Goal: Task Accomplishment & Management: Use online tool/utility

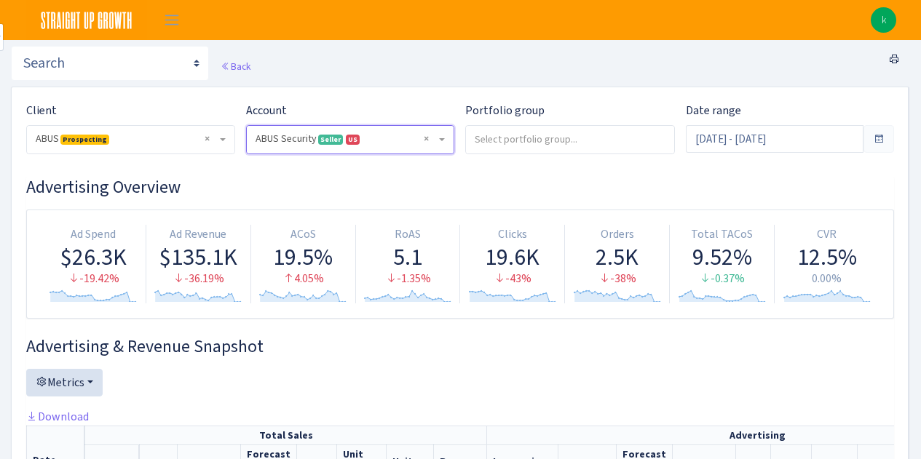
select select "1492335177452992"
click at [175, 20] on span "Toggle navigation" at bounding box center [172, 20] width 22 height 17
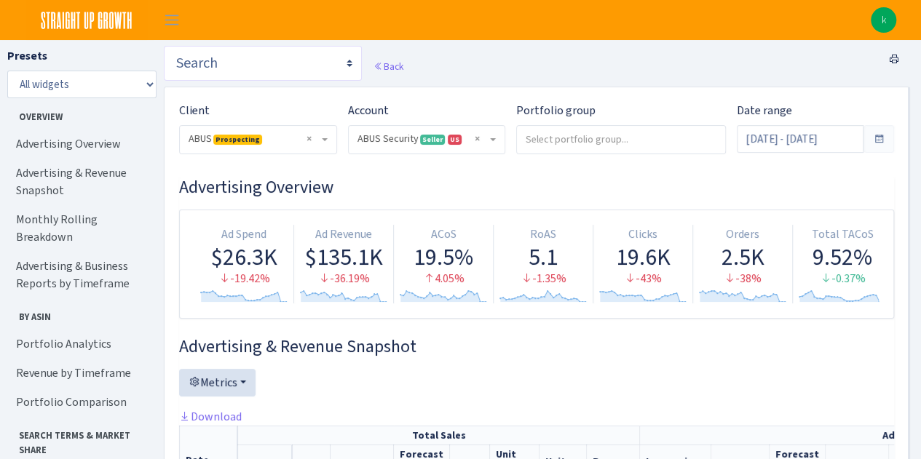
click at [262, 59] on select "Search Query Performance Search DSP FBA Inventory Forecast Tracking Profitabili…" at bounding box center [263, 63] width 198 height 35
click at [544, 31] on header "k My Account Logout" at bounding box center [460, 20] width 921 height 40
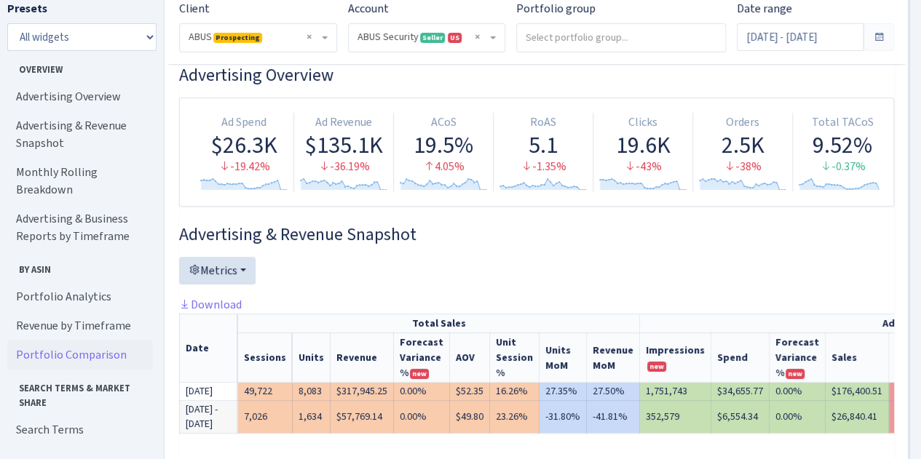
scroll to position [83, 0]
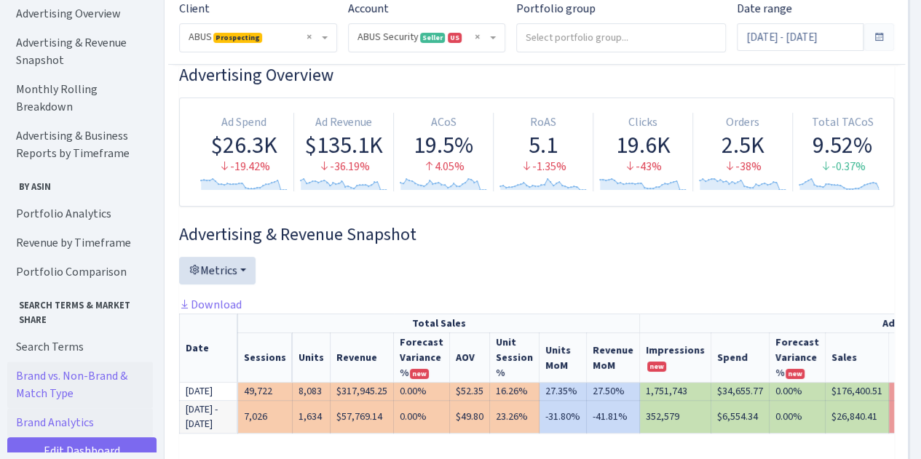
click at [103, 366] on link "Brand vs. Non-Brand & Match Type" at bounding box center [80, 385] width 146 height 47
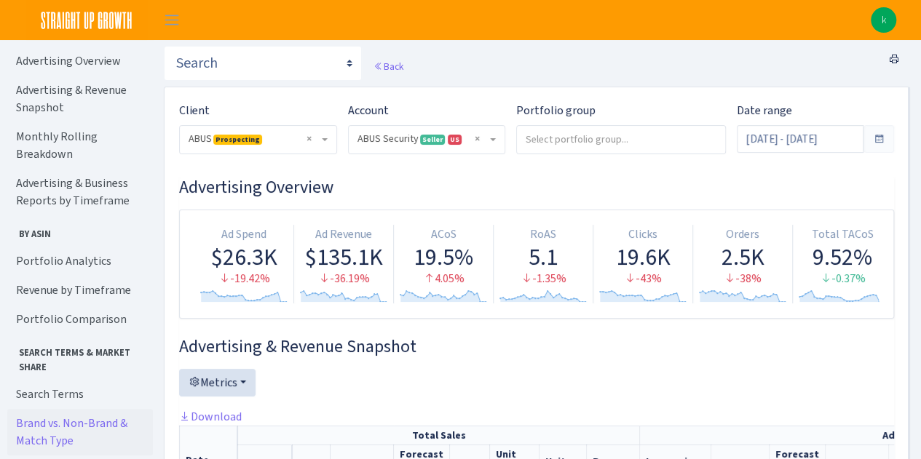
click at [885, 19] on img at bounding box center [882, 19] width 25 height 25
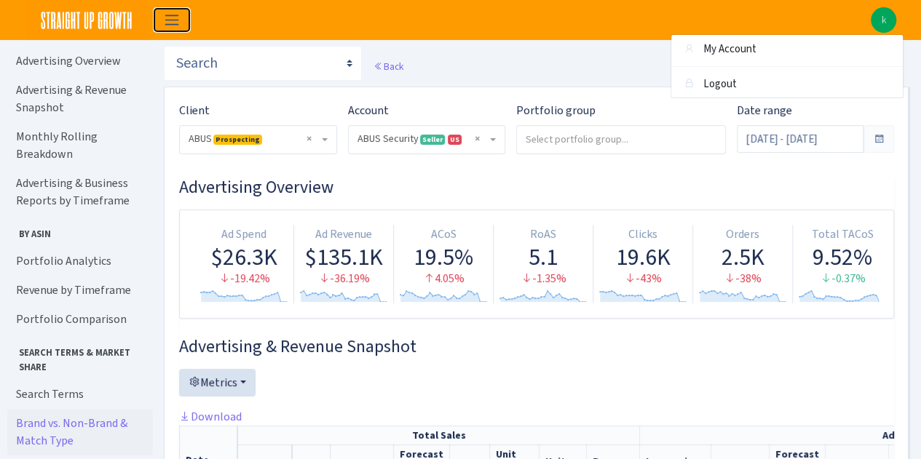
click at [178, 13] on span "Toggle navigation" at bounding box center [172, 20] width 22 height 17
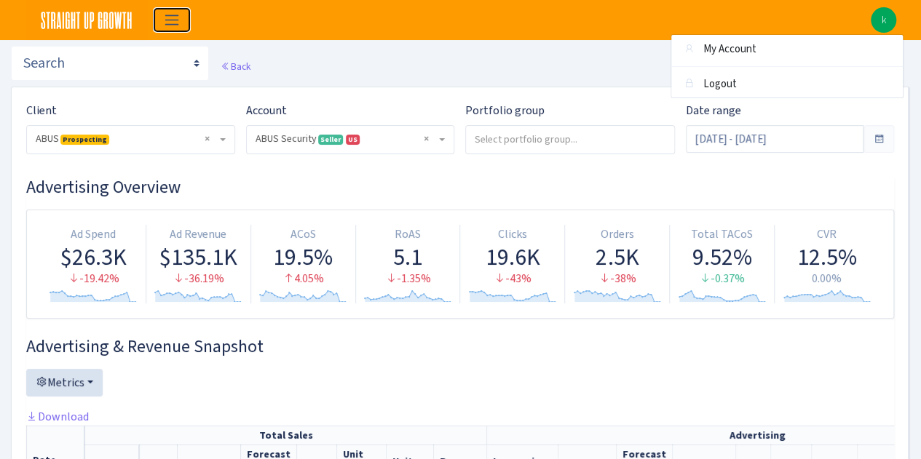
click at [178, 13] on span "Toggle navigation" at bounding box center [172, 20] width 22 height 17
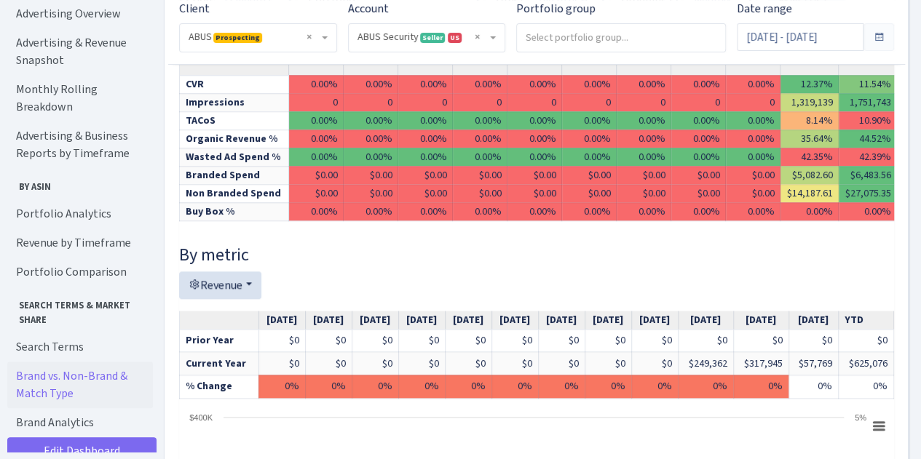
scroll to position [630, 0]
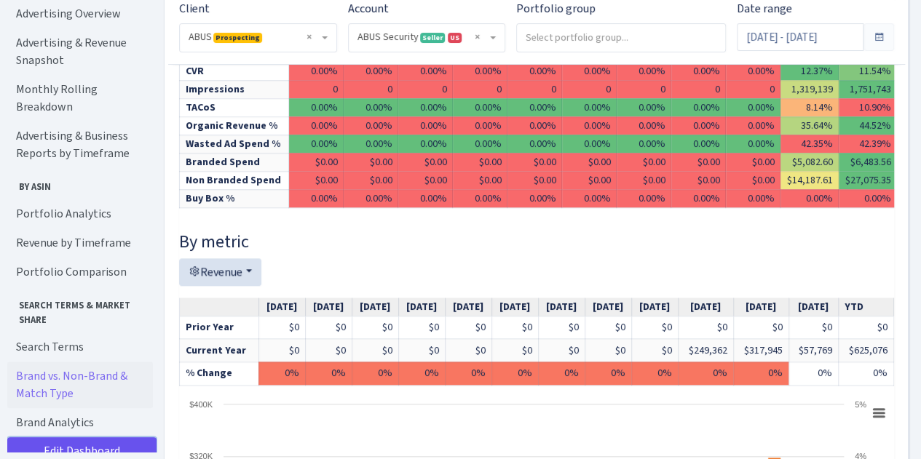
click at [116, 437] on link "Edit Dashboard" at bounding box center [81, 451] width 149 height 28
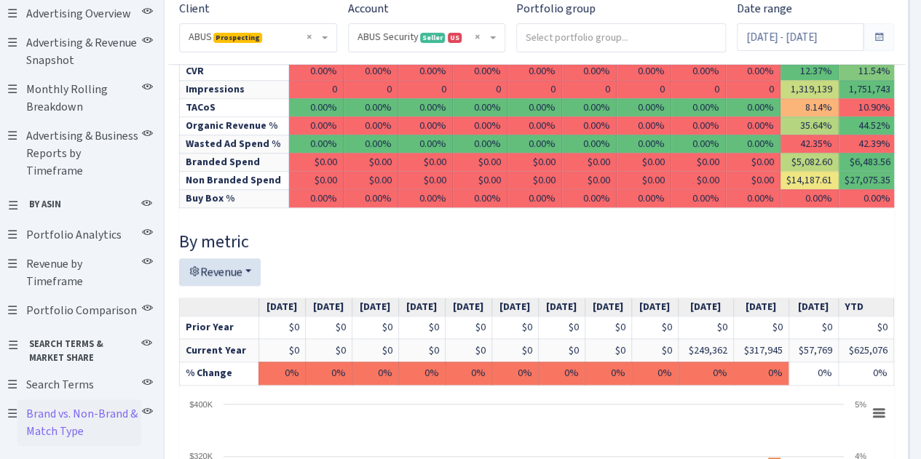
scroll to position [141, 0]
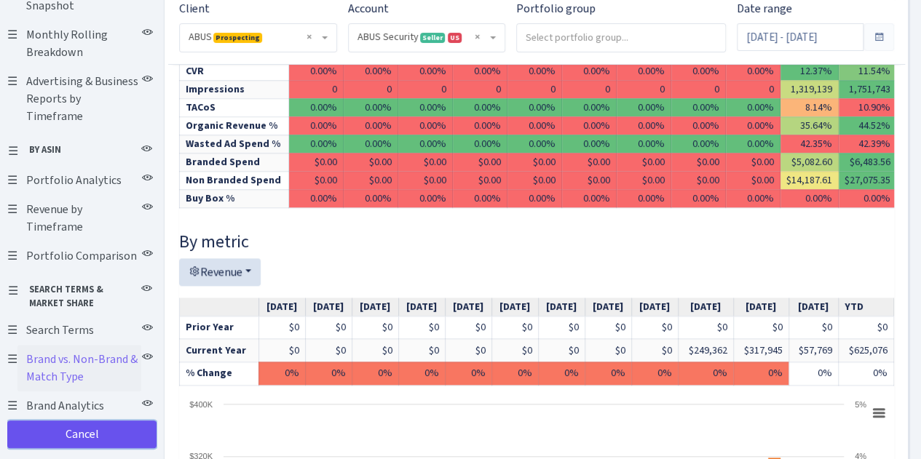
click at [116, 421] on link "Cancel" at bounding box center [81, 435] width 149 height 28
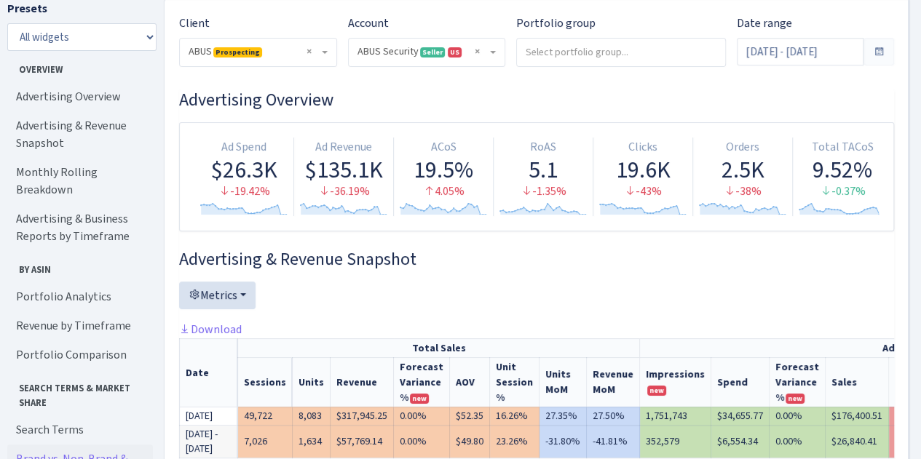
scroll to position [90, 0]
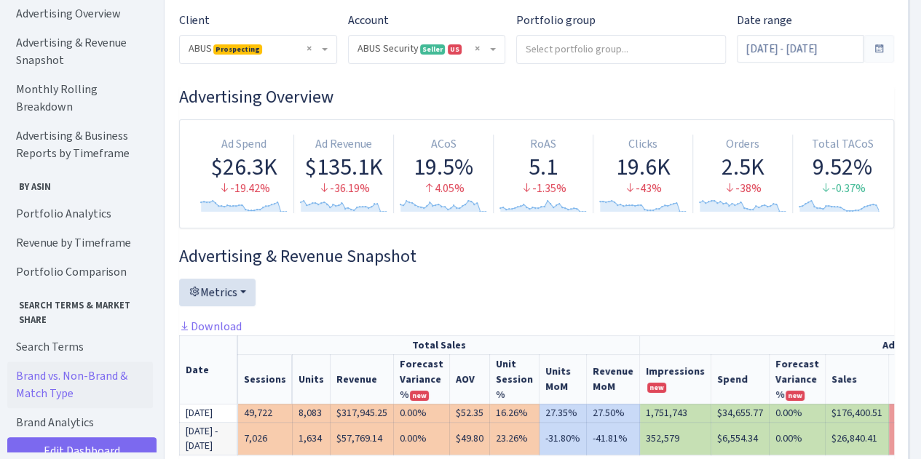
click at [104, 362] on link "Brand vs. Non-Brand & Match Type" at bounding box center [80, 385] width 146 height 47
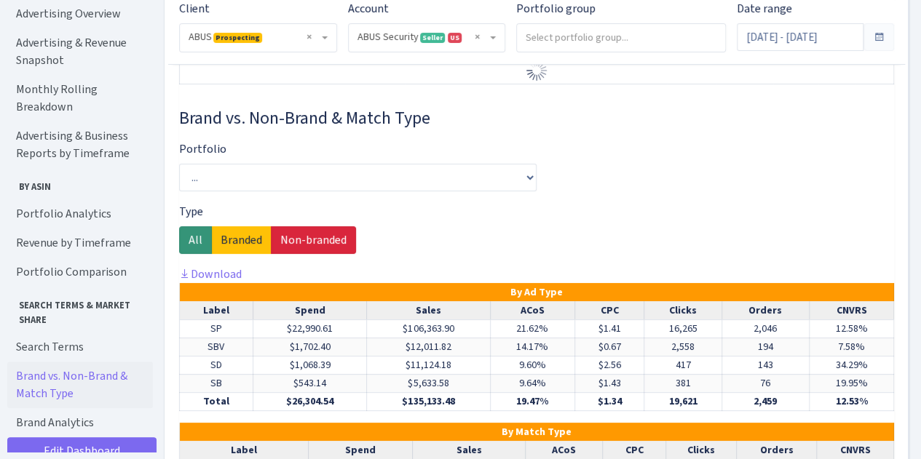
scroll to position [5428, 0]
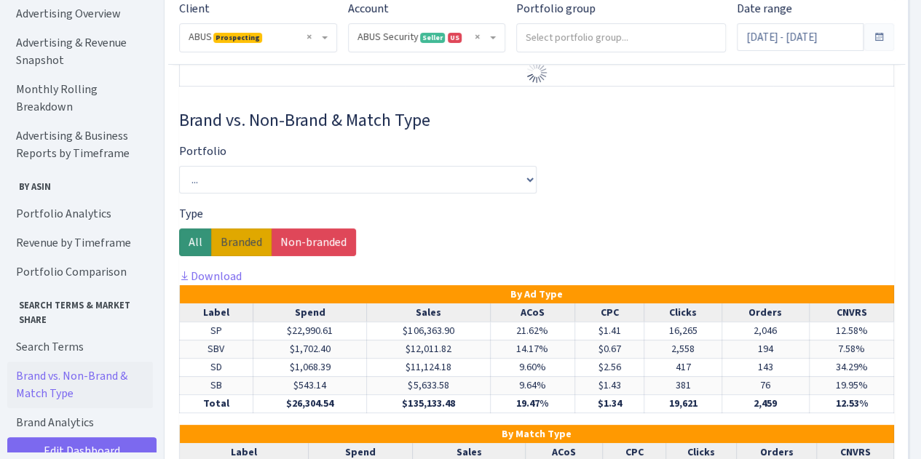
click at [247, 256] on label "Branded" at bounding box center [241, 243] width 60 height 28
click at [230, 243] on input "Branded" at bounding box center [225, 238] width 9 height 9
radio input "true"
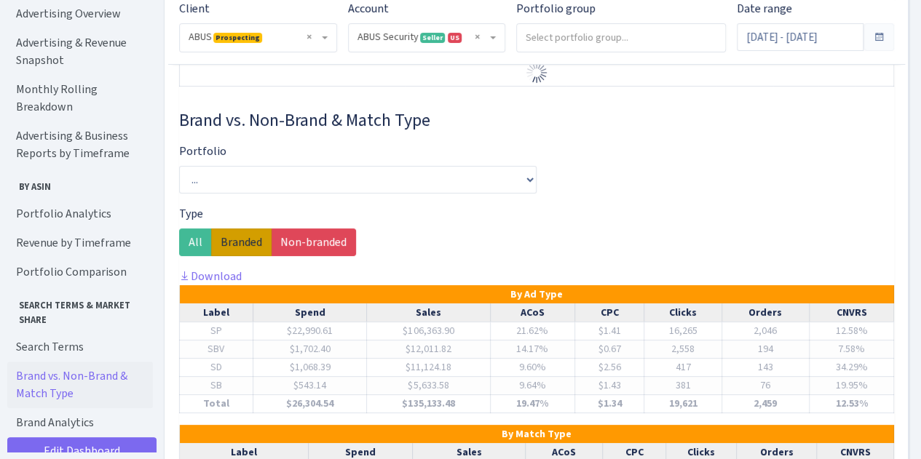
click at [442, 194] on div "Portfolio ... Cables Defensive Campaigns File Bars Hasps Head Campaigns Hosi Ke…" at bounding box center [357, 168] width 357 height 51
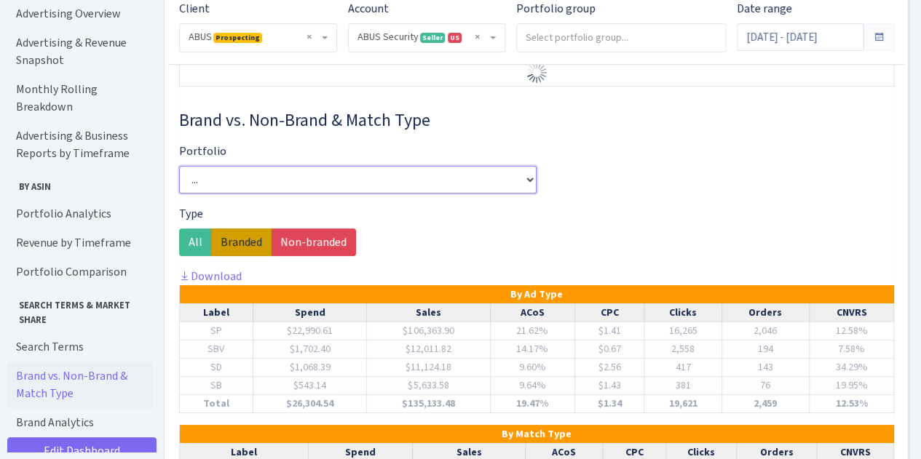
click at [456, 194] on select "... Cables Defensive Campaigns File Bars Hasps Head Campaigns Hosi Key Storage …" at bounding box center [357, 180] width 357 height 28
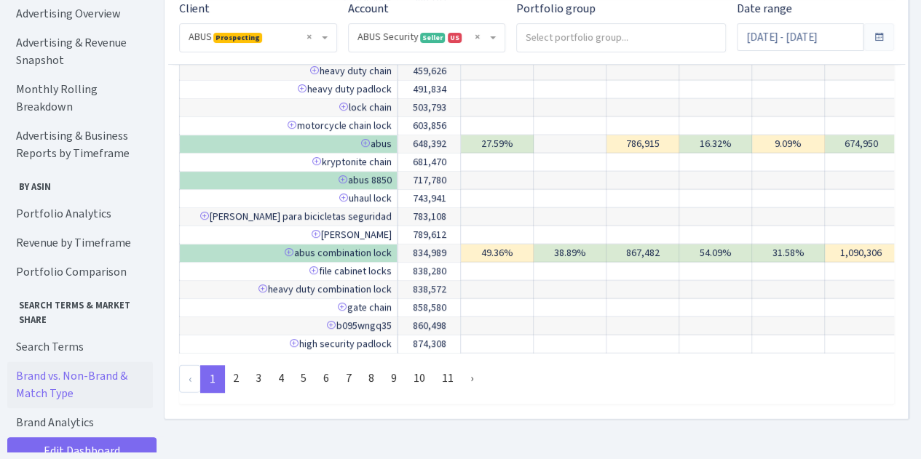
scroll to position [7314, 0]
